Goal: Task Accomplishment & Management: Manage account settings

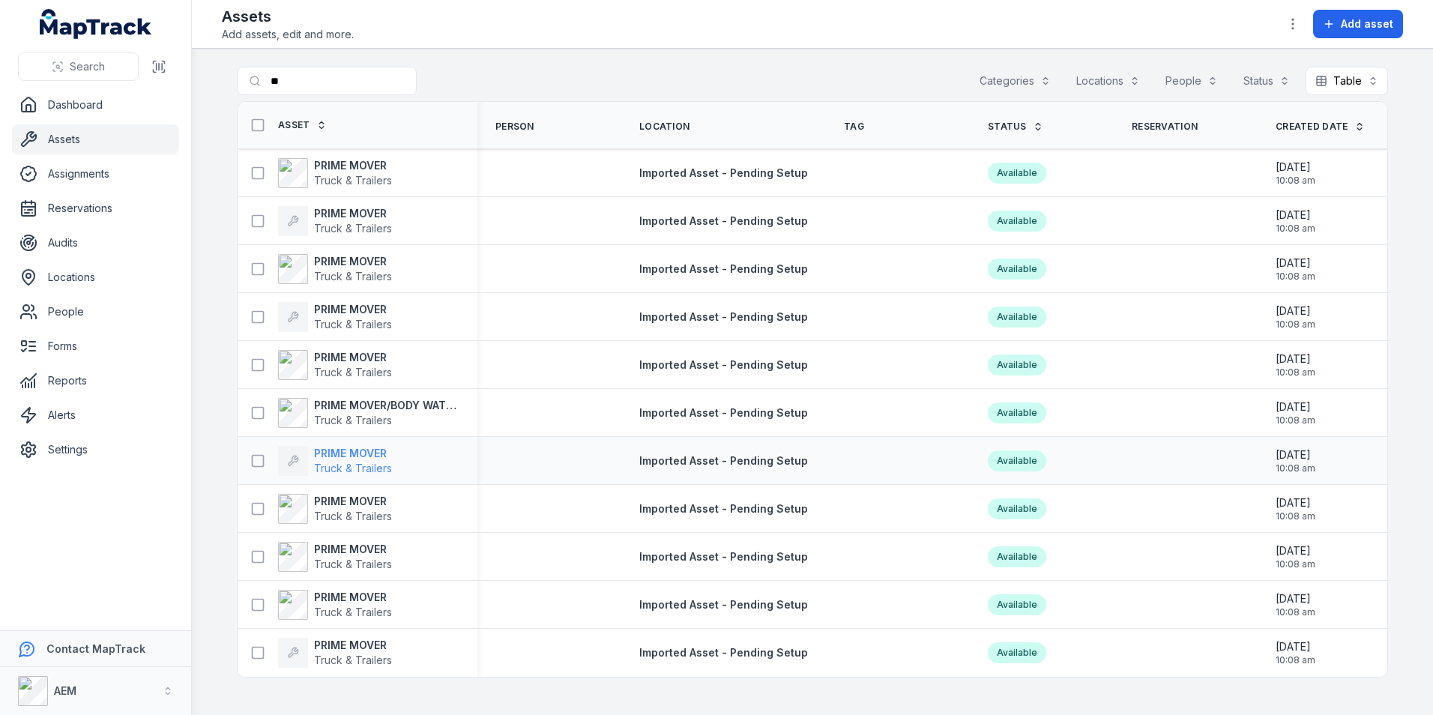
click at [373, 453] on strong "PRIME MOVER" at bounding box center [353, 453] width 78 height 15
click at [352, 494] on strong "PRIME MOVER" at bounding box center [353, 501] width 78 height 15
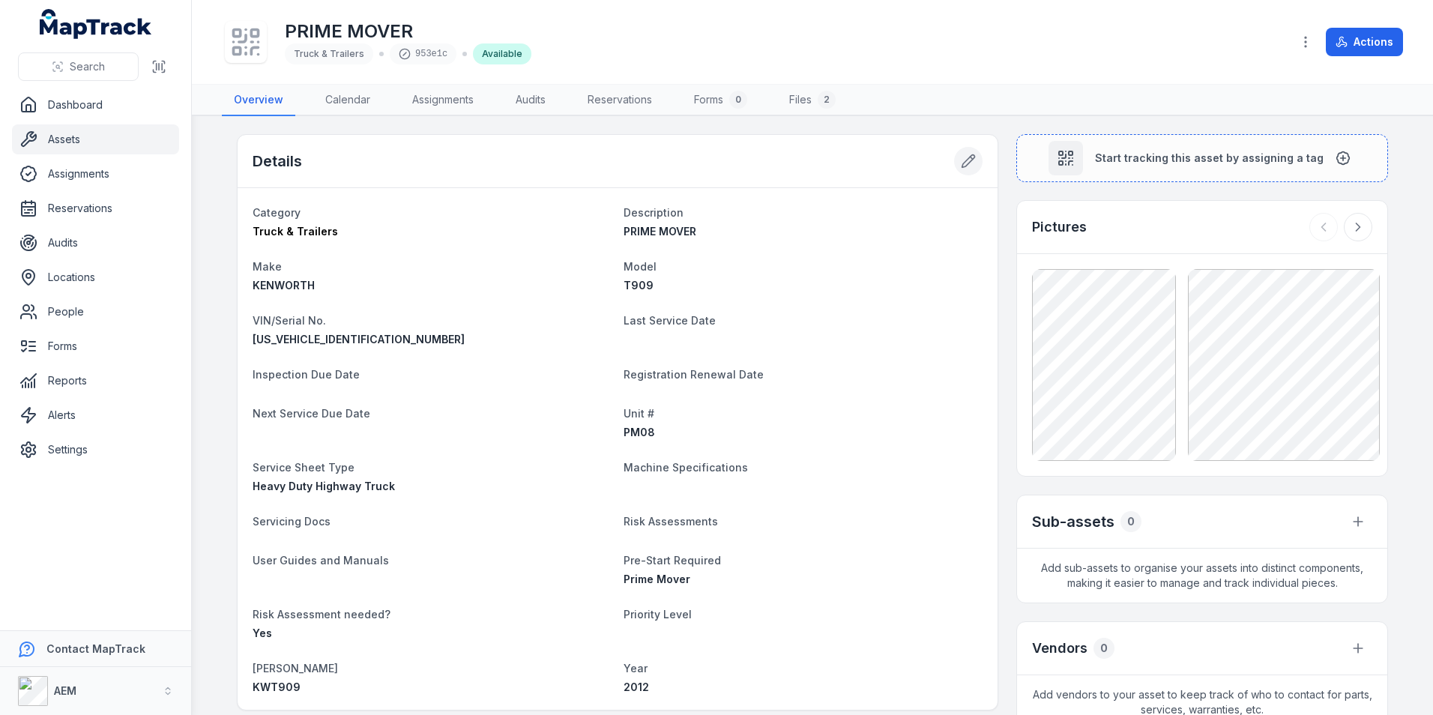
click at [971, 157] on icon at bounding box center [972, 158] width 2 height 2
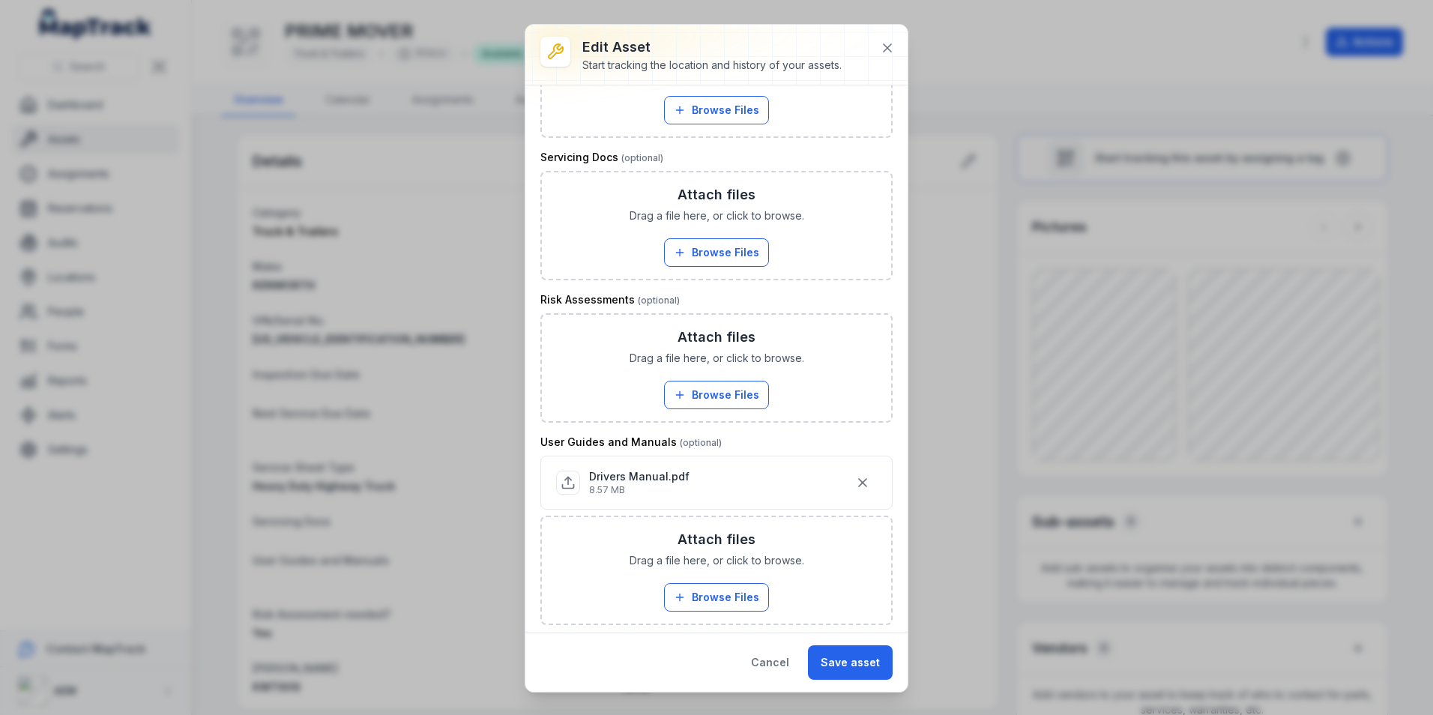
scroll to position [748, 0]
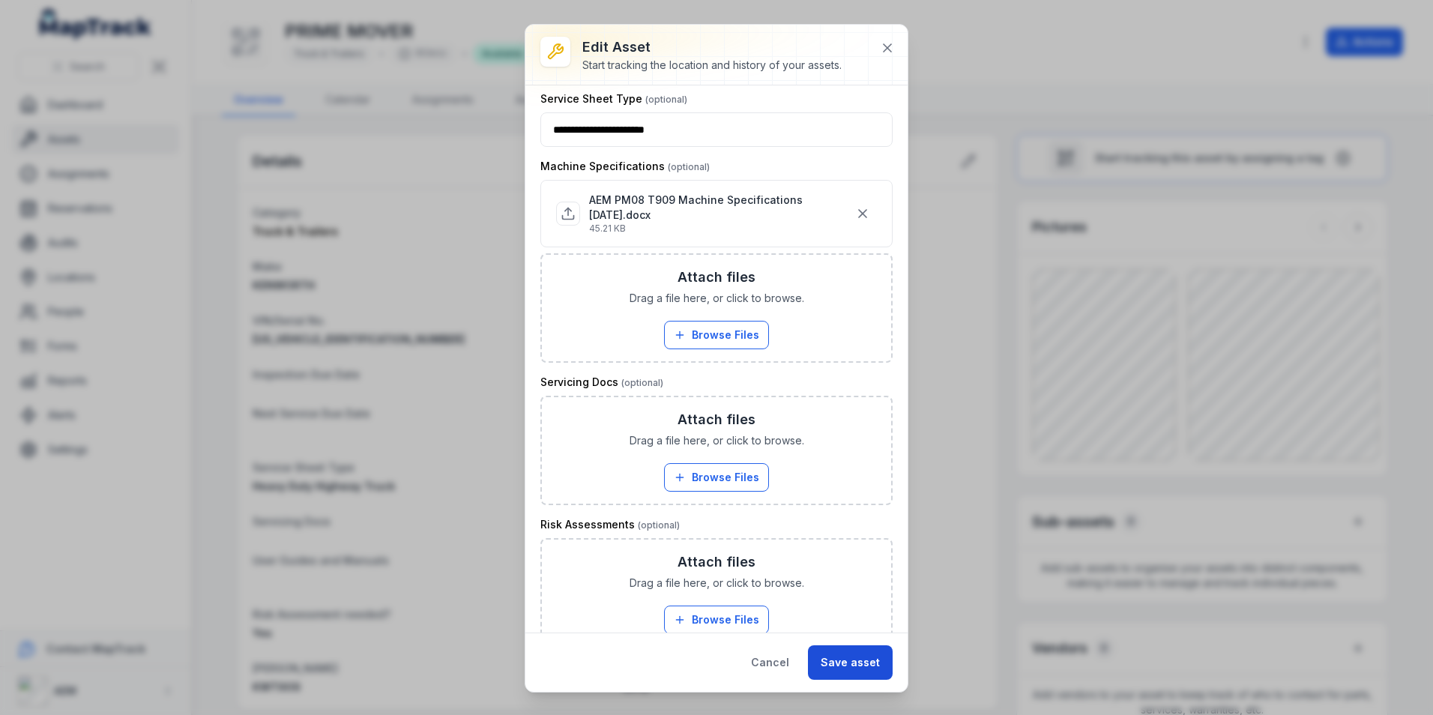
click at [861, 669] on button "Save asset" at bounding box center [850, 662] width 85 height 34
